Goal: Task Accomplishment & Management: Manage account settings

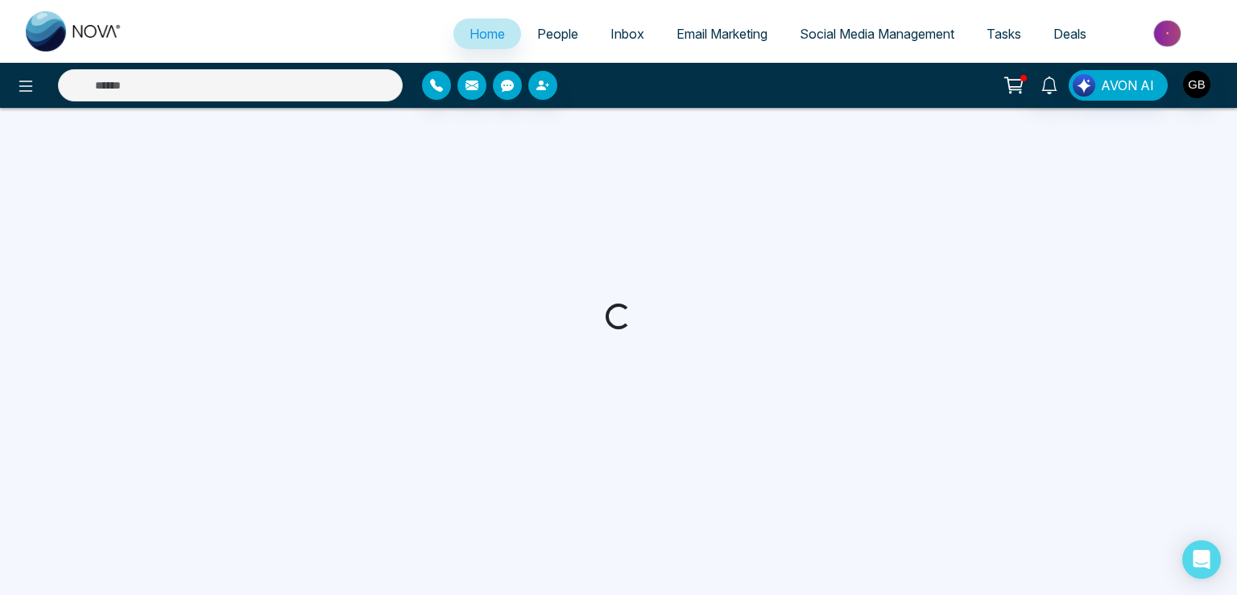
select select "*"
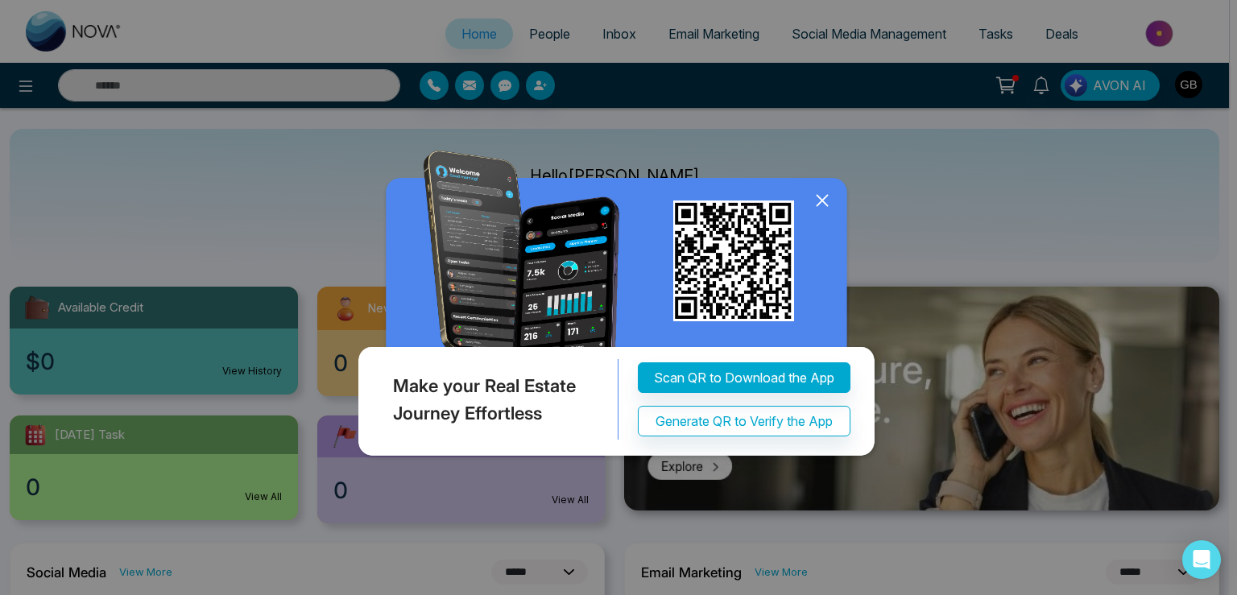
click at [822, 201] on icon at bounding box center [822, 200] width 10 height 10
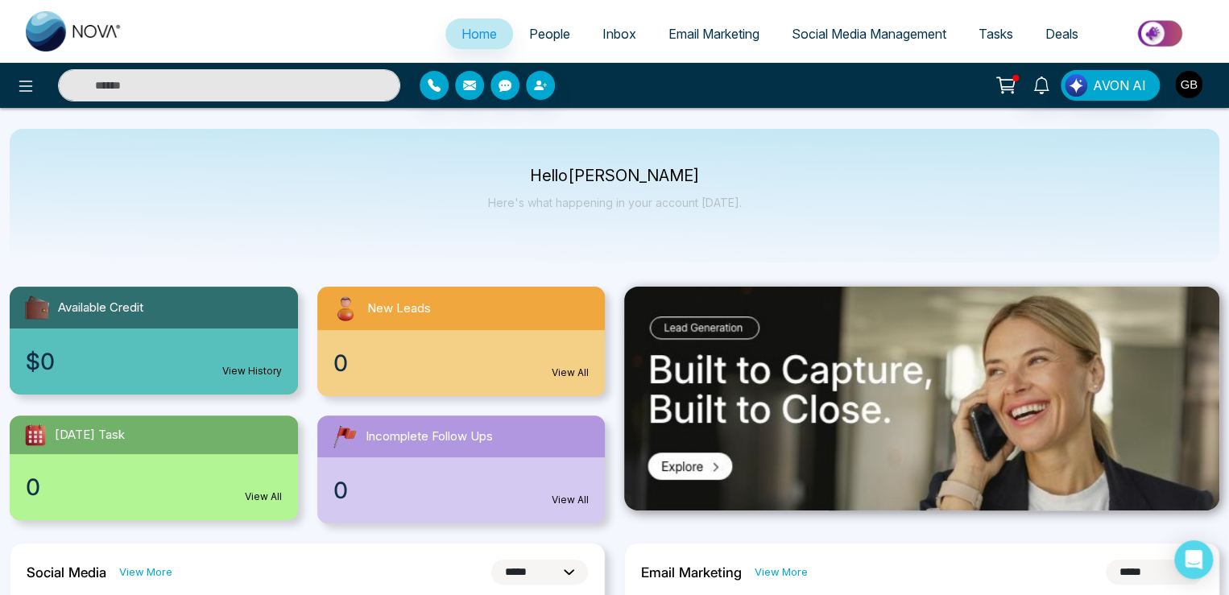
click at [1185, 85] on img "button" at bounding box center [1188, 84] width 27 height 27
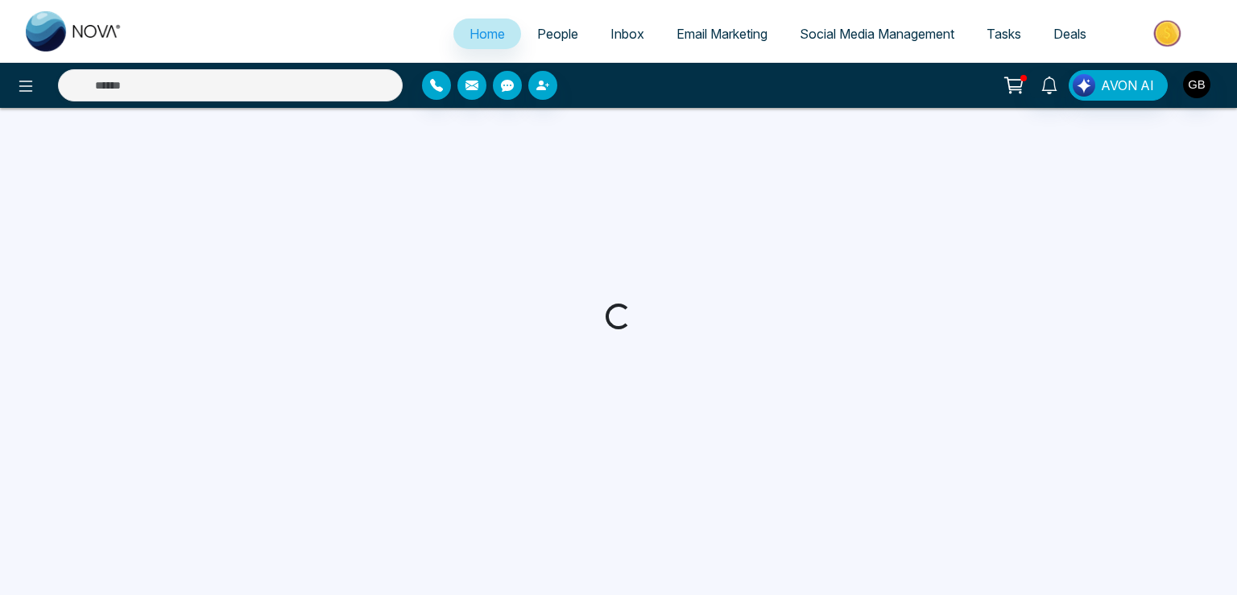
select select "*"
